Goal: Communication & Community: Answer question/provide support

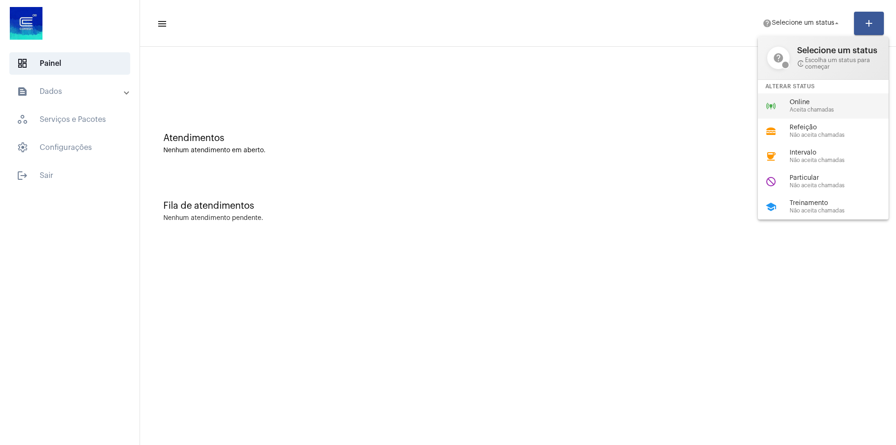
click at [782, 101] on div "online_prediction Online Aceita chamadas" at bounding box center [831, 105] width 146 height 25
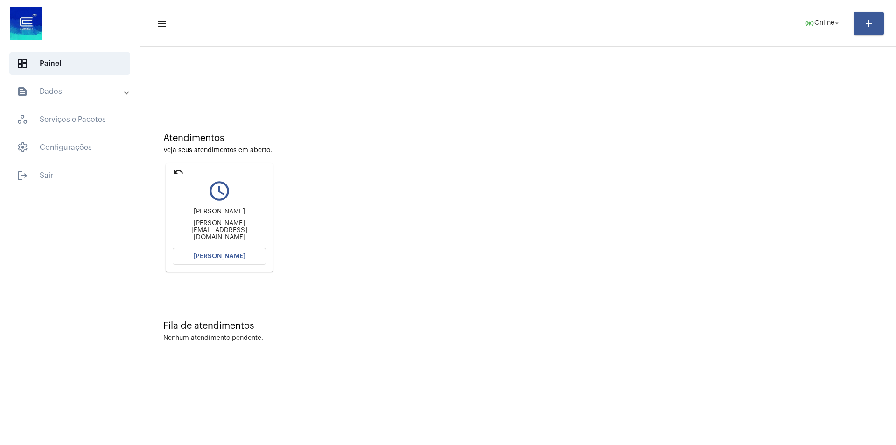
click at [226, 260] on button "[PERSON_NAME]" at bounding box center [219, 256] width 93 height 17
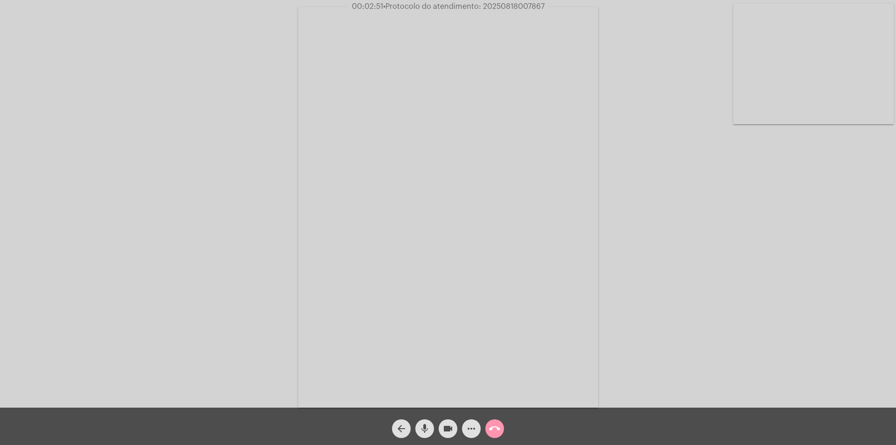
click at [149, 97] on div "Acessando Câmera e Microfone..." at bounding box center [448, 205] width 894 height 407
click at [471, 434] on mat-icon "more_horiz" at bounding box center [471, 428] width 11 height 11
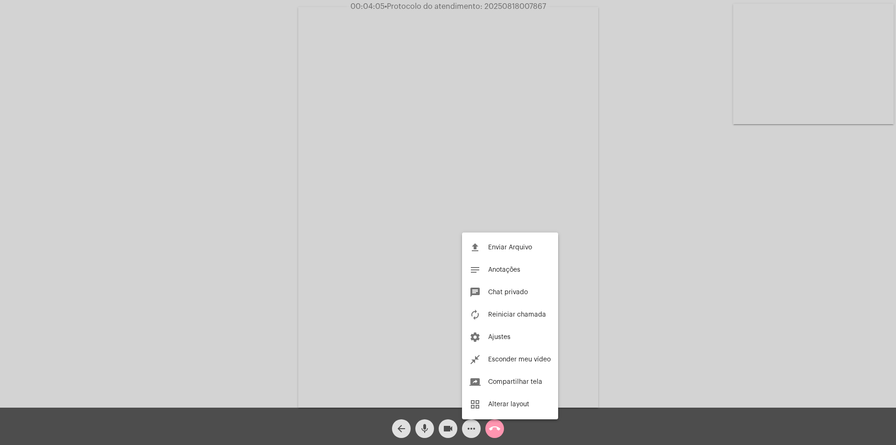
click at [235, 276] on div at bounding box center [448, 222] width 896 height 445
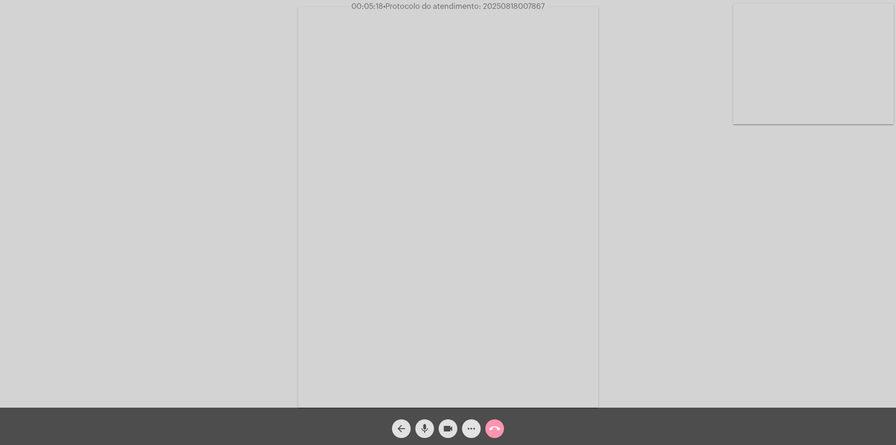
click at [476, 430] on mat-icon "more_horiz" at bounding box center [471, 428] width 11 height 11
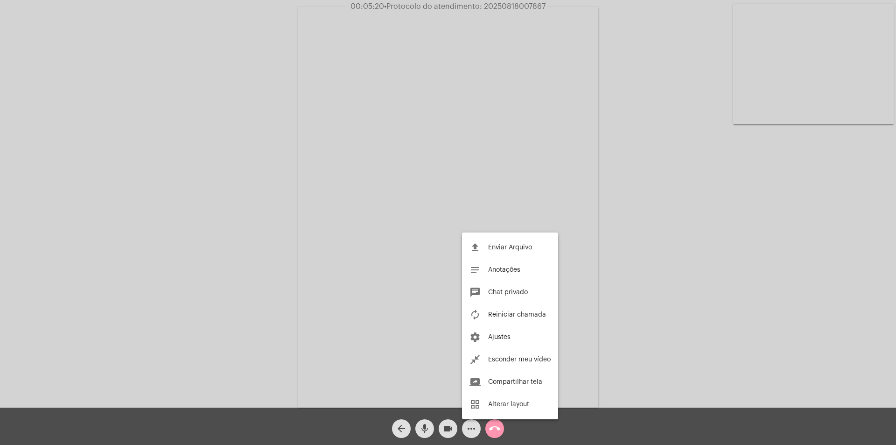
click at [691, 277] on div at bounding box center [448, 222] width 896 height 445
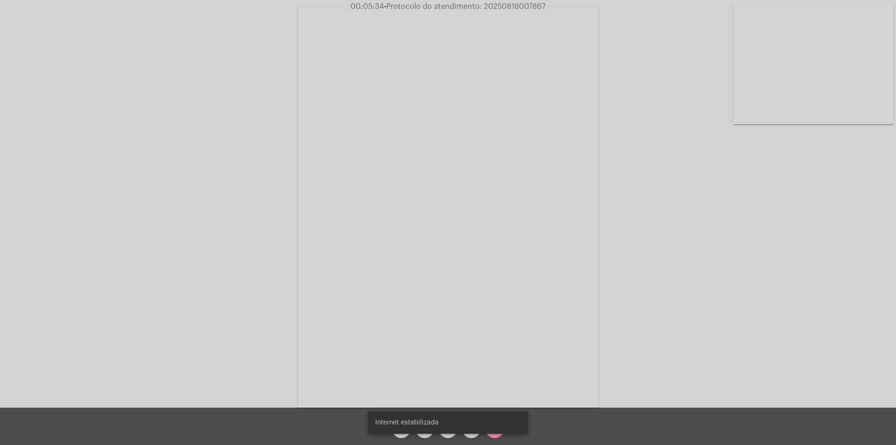
click at [574, 426] on div "arrow_back mic videocam more_horiz call_end" at bounding box center [448, 425] width 896 height 37
click at [471, 435] on span "more_horiz" at bounding box center [471, 428] width 11 height 19
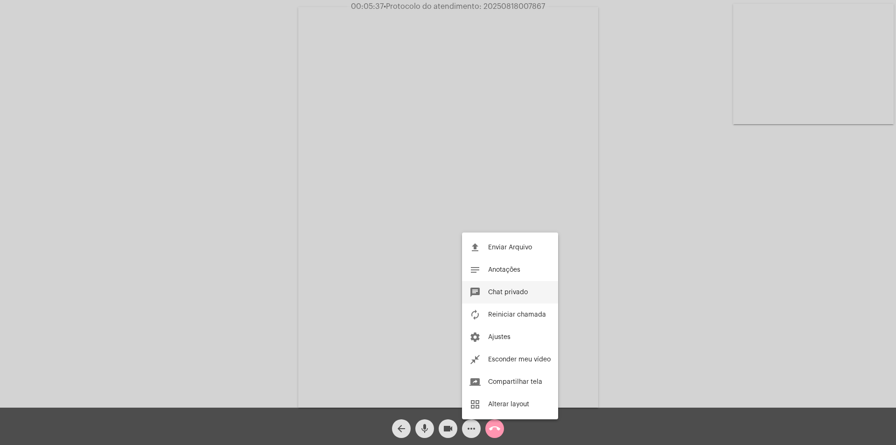
click at [507, 290] on span "Chat privado" at bounding box center [508, 292] width 40 height 7
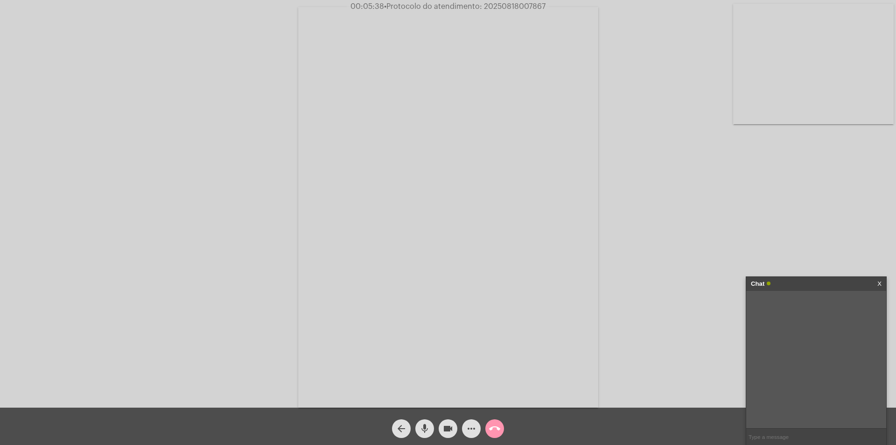
click at [807, 433] on input "text" at bounding box center [816, 436] width 140 height 16
type input "b"
type input "Bom dia"
click at [757, 441] on input "text" at bounding box center [816, 436] width 140 height 16
click at [762, 438] on input "text" at bounding box center [816, 436] width 140 height 16
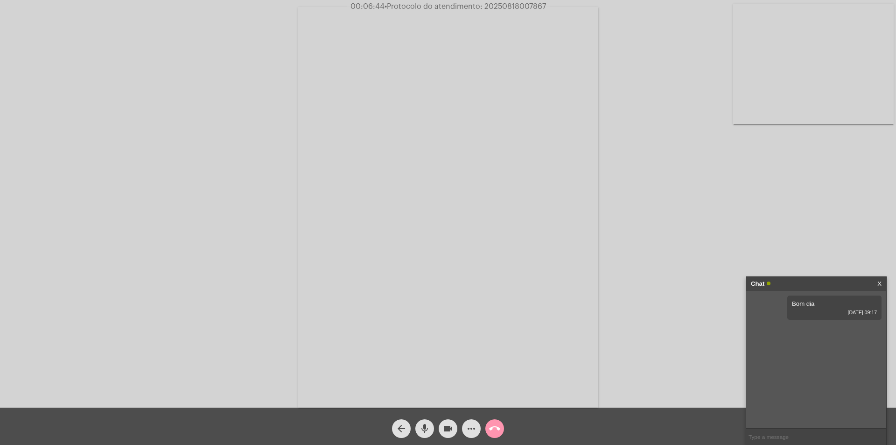
click at [769, 435] on input "text" at bounding box center [816, 436] width 140 height 16
type input "caso não tenha os arquivos em PDF podes tirar uma foto e enviar"
click at [760, 435] on input "text" at bounding box center [816, 436] width 140 height 16
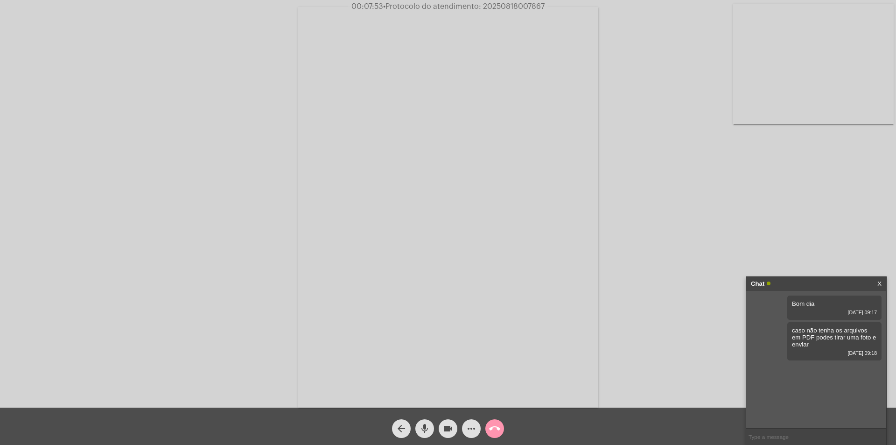
click at [765, 435] on input "text" at bounding box center [816, 436] width 140 height 16
click at [757, 437] on input "text" at bounding box center [816, 436] width 140 height 16
click at [793, 374] on link "[URL][DOMAIN_NAME]" at bounding box center [808, 370] width 65 height 7
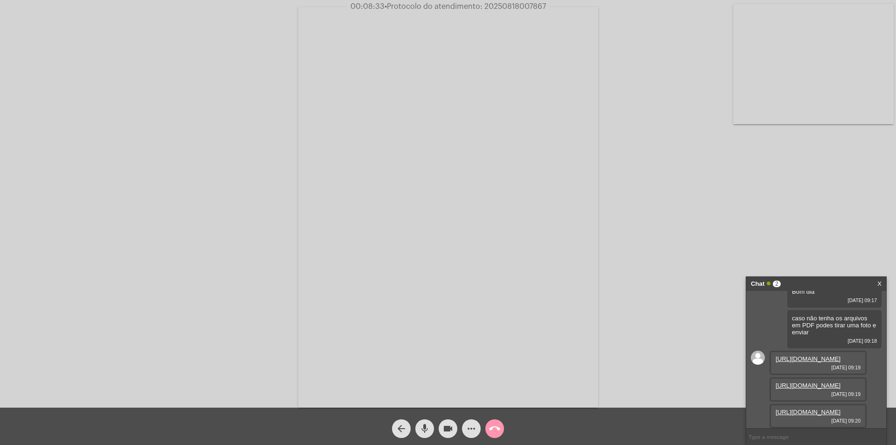
scroll to position [75, 0]
click at [801, 382] on link "[URL][DOMAIN_NAME]" at bounding box center [808, 385] width 65 height 7
click at [817, 408] on link "[URL][DOMAIN_NAME]" at bounding box center [808, 411] width 65 height 7
click at [450, 432] on mat-icon "videocam" at bounding box center [447, 428] width 11 height 11
click at [426, 433] on mat-icon "mic" at bounding box center [424, 428] width 11 height 11
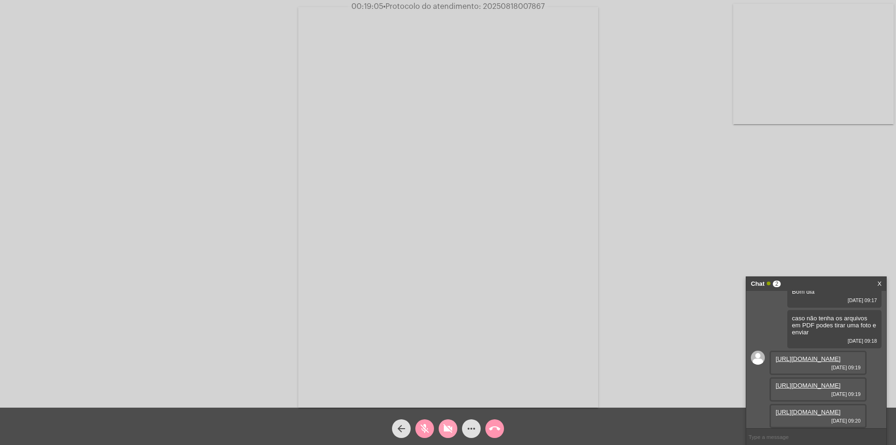
click at [448, 427] on mat-icon "videocam_off" at bounding box center [447, 428] width 11 height 11
click at [423, 428] on mat-icon "mic_off" at bounding box center [424, 428] width 11 height 11
click at [800, 408] on link "[URL][DOMAIN_NAME]" at bounding box center [808, 411] width 65 height 7
click at [449, 435] on span "videocam" at bounding box center [447, 428] width 11 height 19
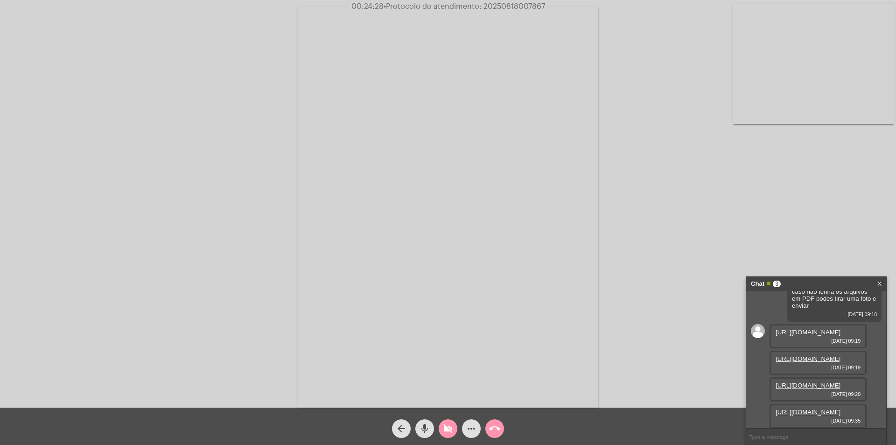
click at [423, 436] on span "mic" at bounding box center [424, 428] width 11 height 19
click at [448, 433] on mat-icon "videocam_off" at bounding box center [447, 428] width 11 height 11
click at [426, 434] on mat-icon "mic_off" at bounding box center [424, 428] width 11 height 11
click at [474, 433] on mat-icon "more_horiz" at bounding box center [471, 428] width 11 height 11
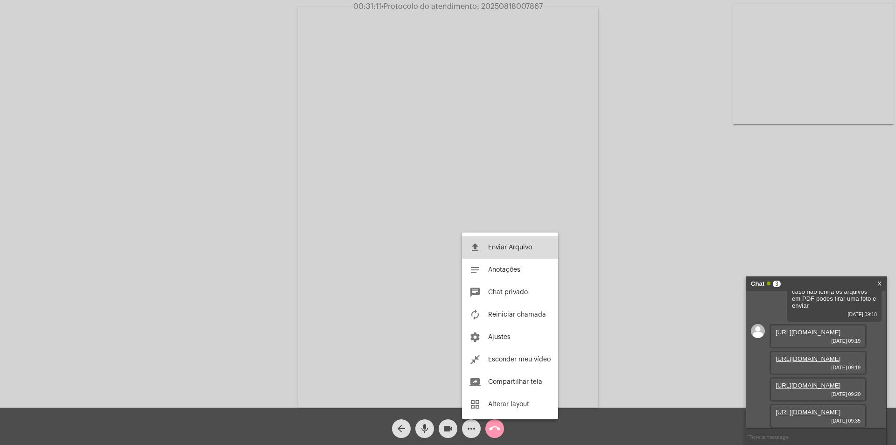
click at [498, 247] on span "Enviar Arquivo" at bounding box center [510, 247] width 44 height 7
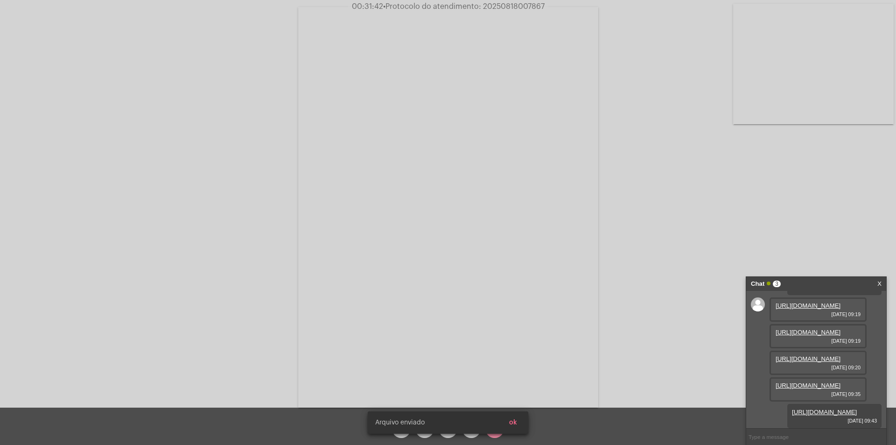
scroll to position [170, 0]
click at [779, 437] on input "text" at bounding box center [816, 436] width 140 height 16
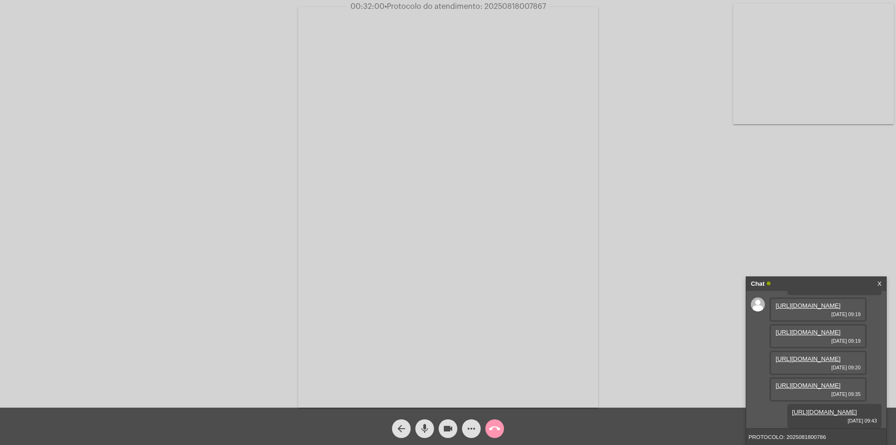
type input "PROTOCOLO: 20250818007867"
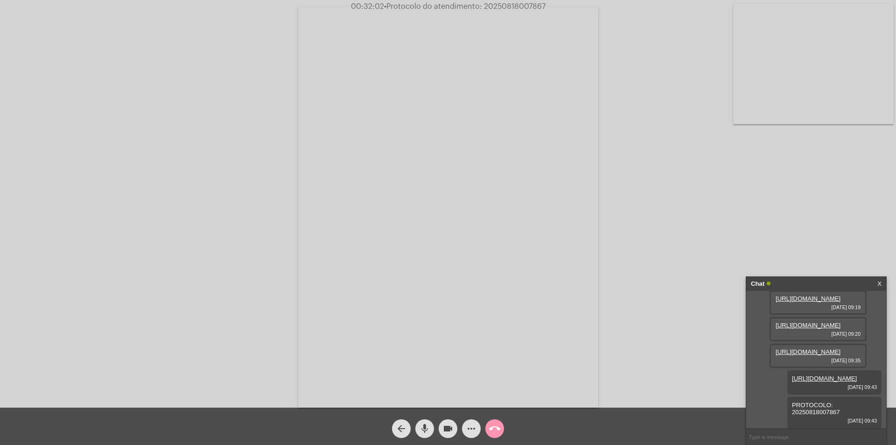
scroll to position [204, 0]
click at [428, 430] on mat-icon "mic" at bounding box center [424, 428] width 11 height 11
click at [448, 434] on mat-icon "videocam" at bounding box center [447, 428] width 11 height 11
click at [450, 431] on mat-icon "videocam_off" at bounding box center [447, 428] width 11 height 11
click at [425, 431] on mat-icon "mic_off" at bounding box center [424, 428] width 11 height 11
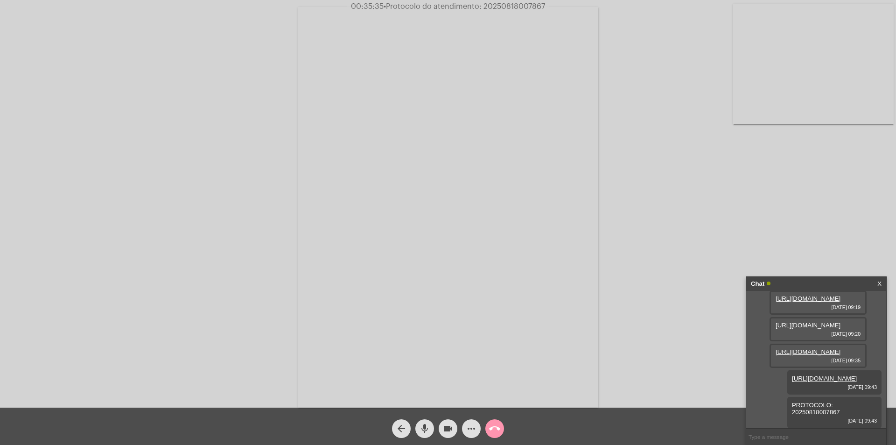
click at [496, 428] on mat-icon "call_end" at bounding box center [494, 428] width 11 height 11
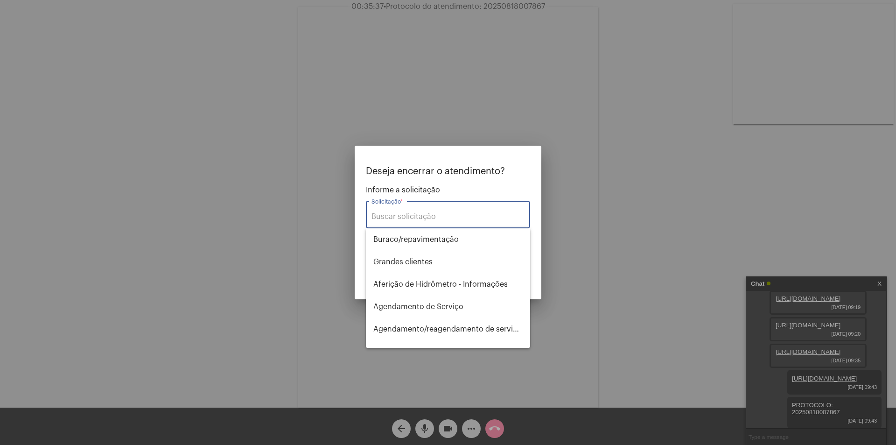
click at [393, 218] on input "Solicitação *" at bounding box center [448, 216] width 153 height 8
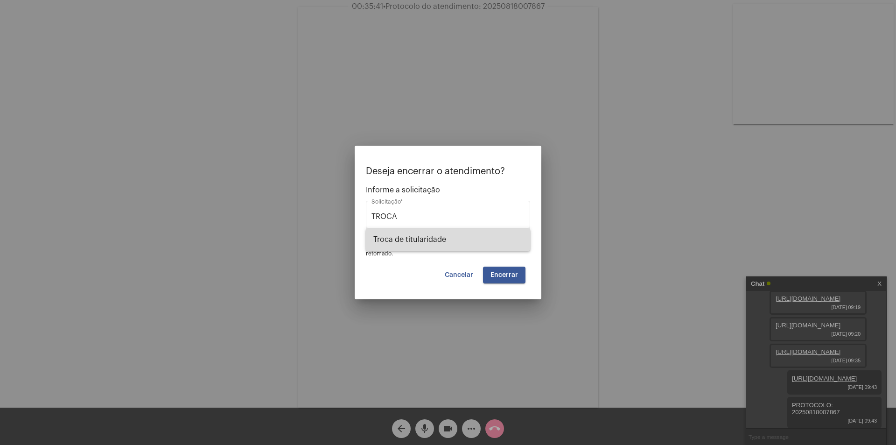
click at [408, 234] on span "Troca de titularidade" at bounding box center [447, 239] width 149 height 22
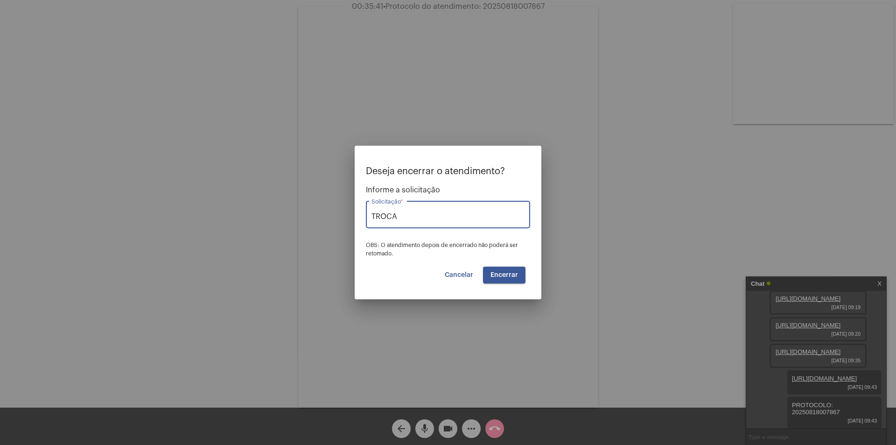
type input "Troca de titularidade"
click at [504, 274] on span "Encerrar" at bounding box center [505, 275] width 28 height 7
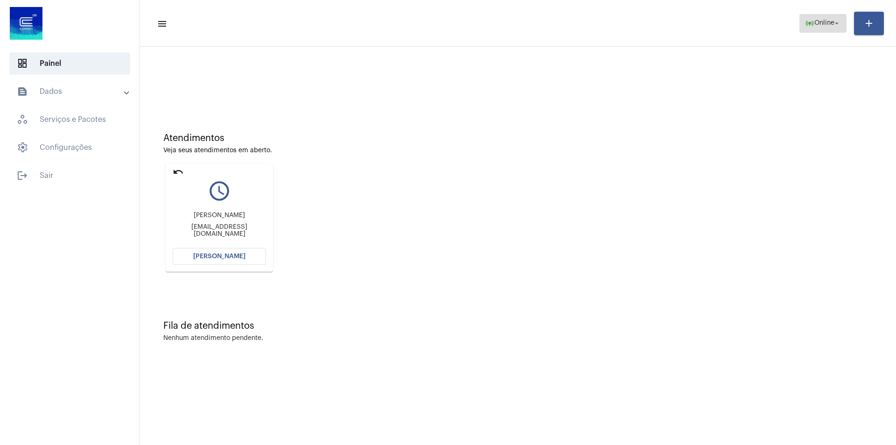
click at [836, 20] on mat-icon "arrow_drop_down" at bounding box center [837, 23] width 8 height 8
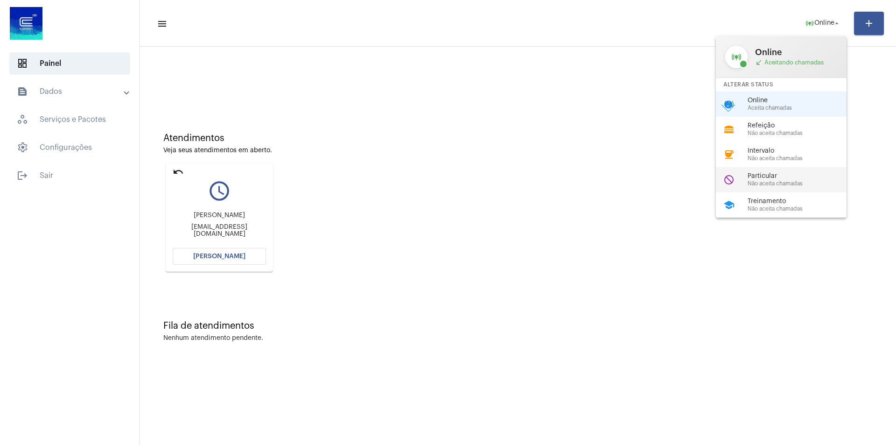
click at [777, 174] on span "Particular" at bounding box center [801, 176] width 106 height 7
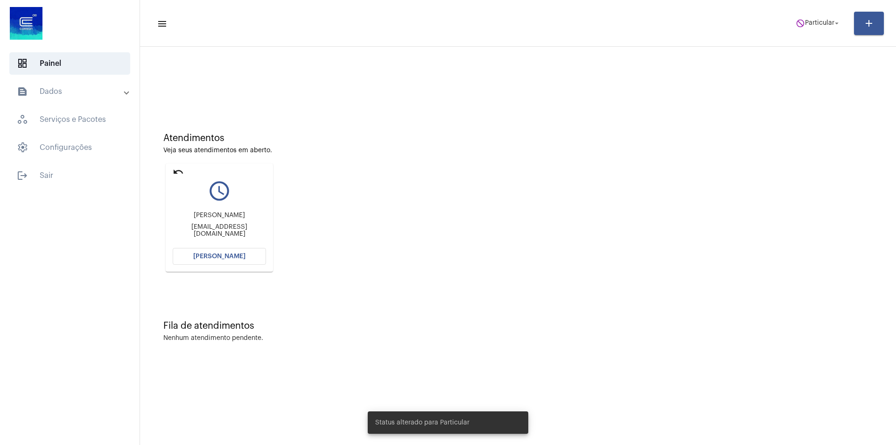
click at [175, 169] on mat-icon "undo" at bounding box center [178, 171] width 11 height 11
